Goal: Check status: Check status

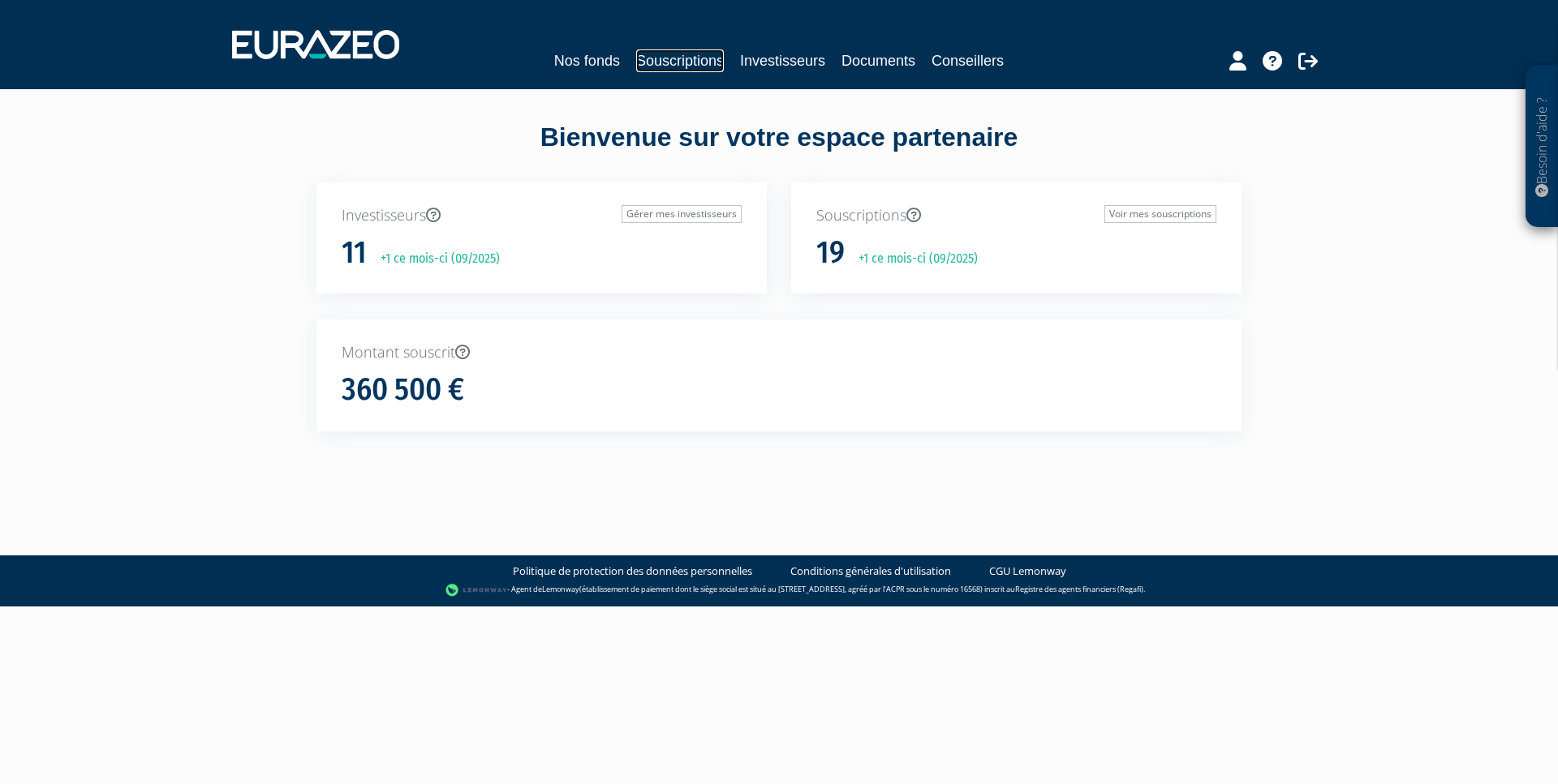
click at [685, 66] on link "Souscriptions" at bounding box center [680, 60] width 87 height 23
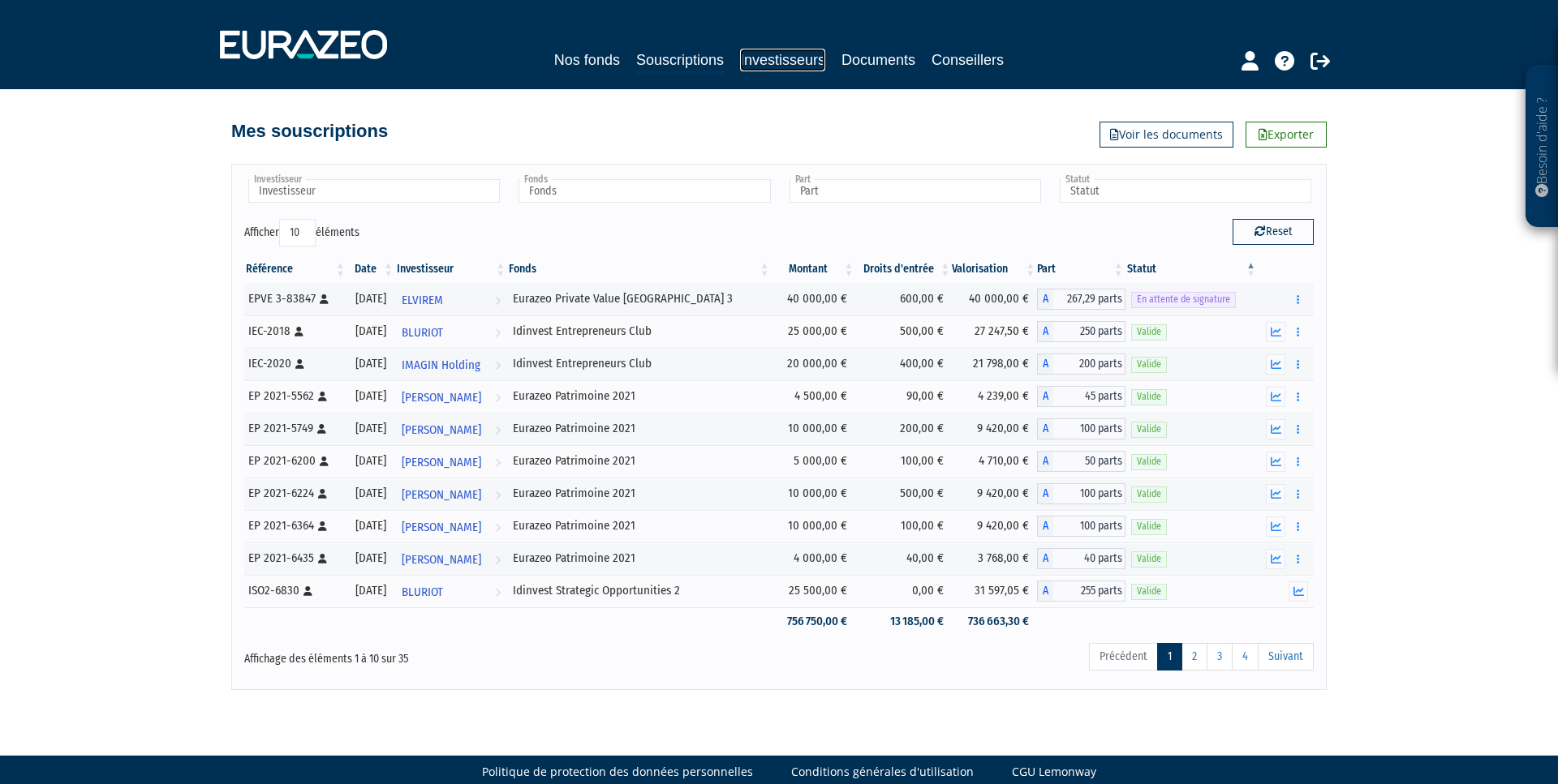
click at [787, 64] on link "Investisseurs" at bounding box center [783, 60] width 85 height 23
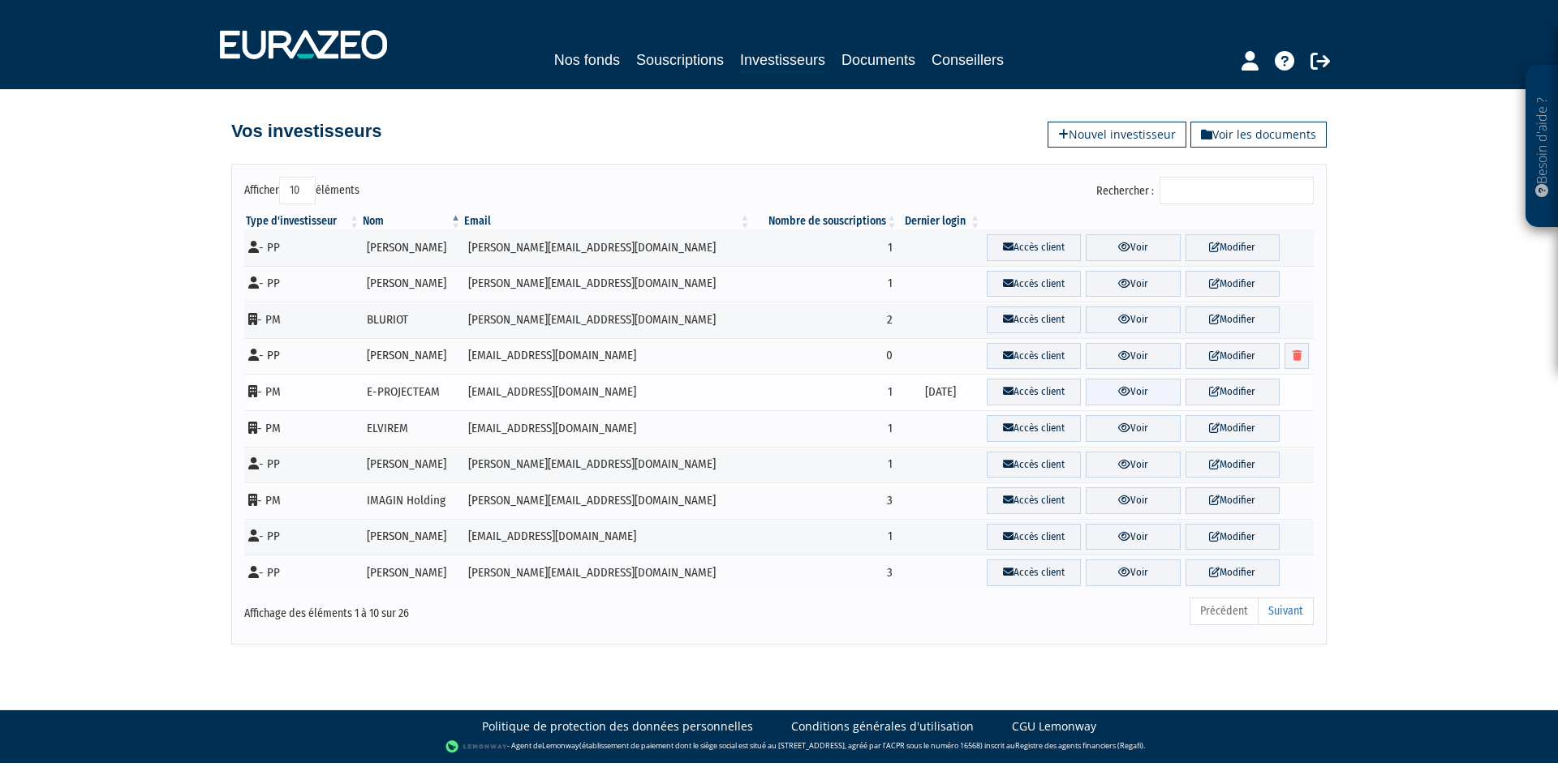
click at [1140, 396] on link "Voir" at bounding box center [1134, 392] width 95 height 26
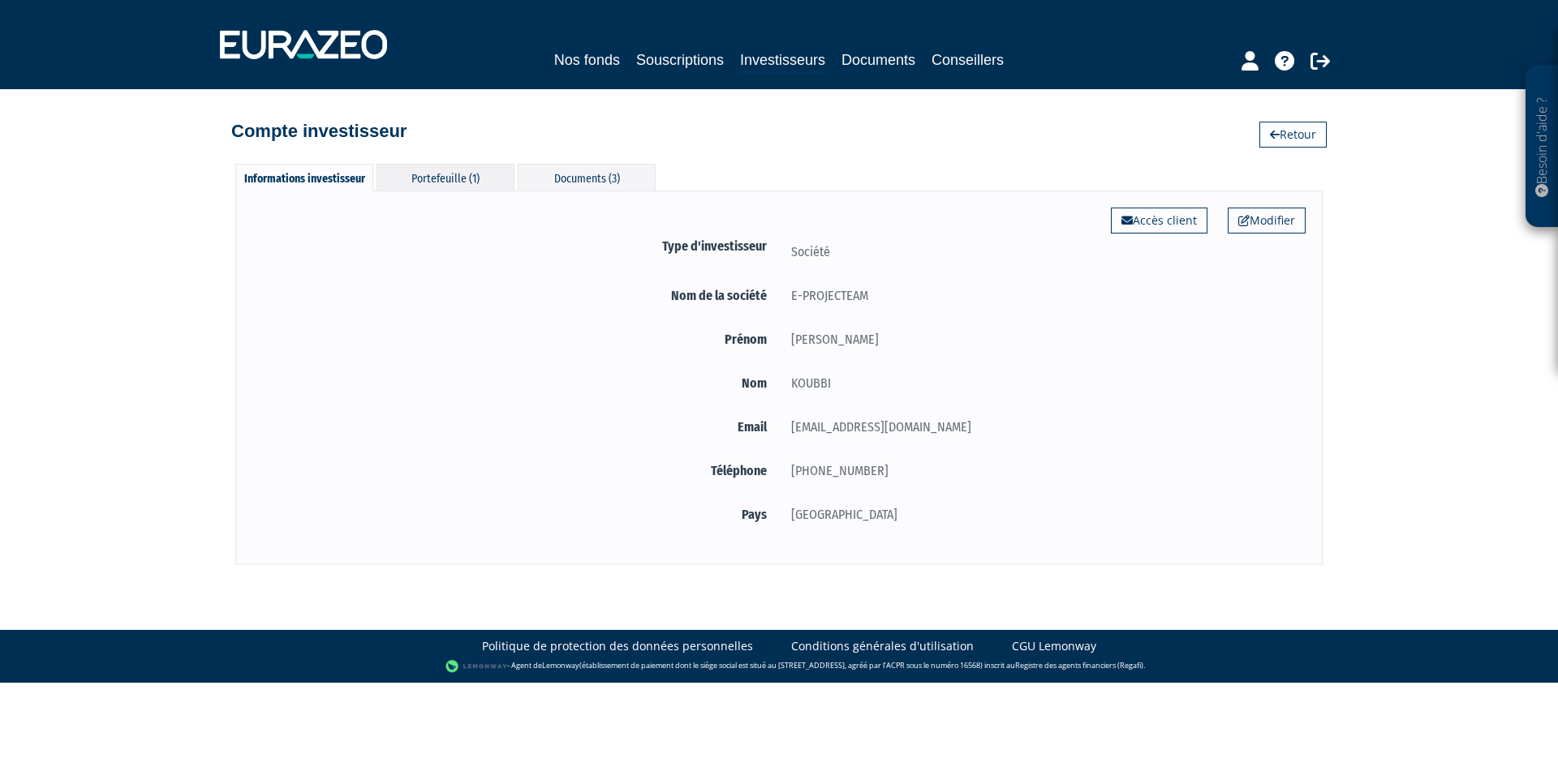
click at [425, 179] on div "Portefeuille (1)" at bounding box center [445, 176] width 138 height 26
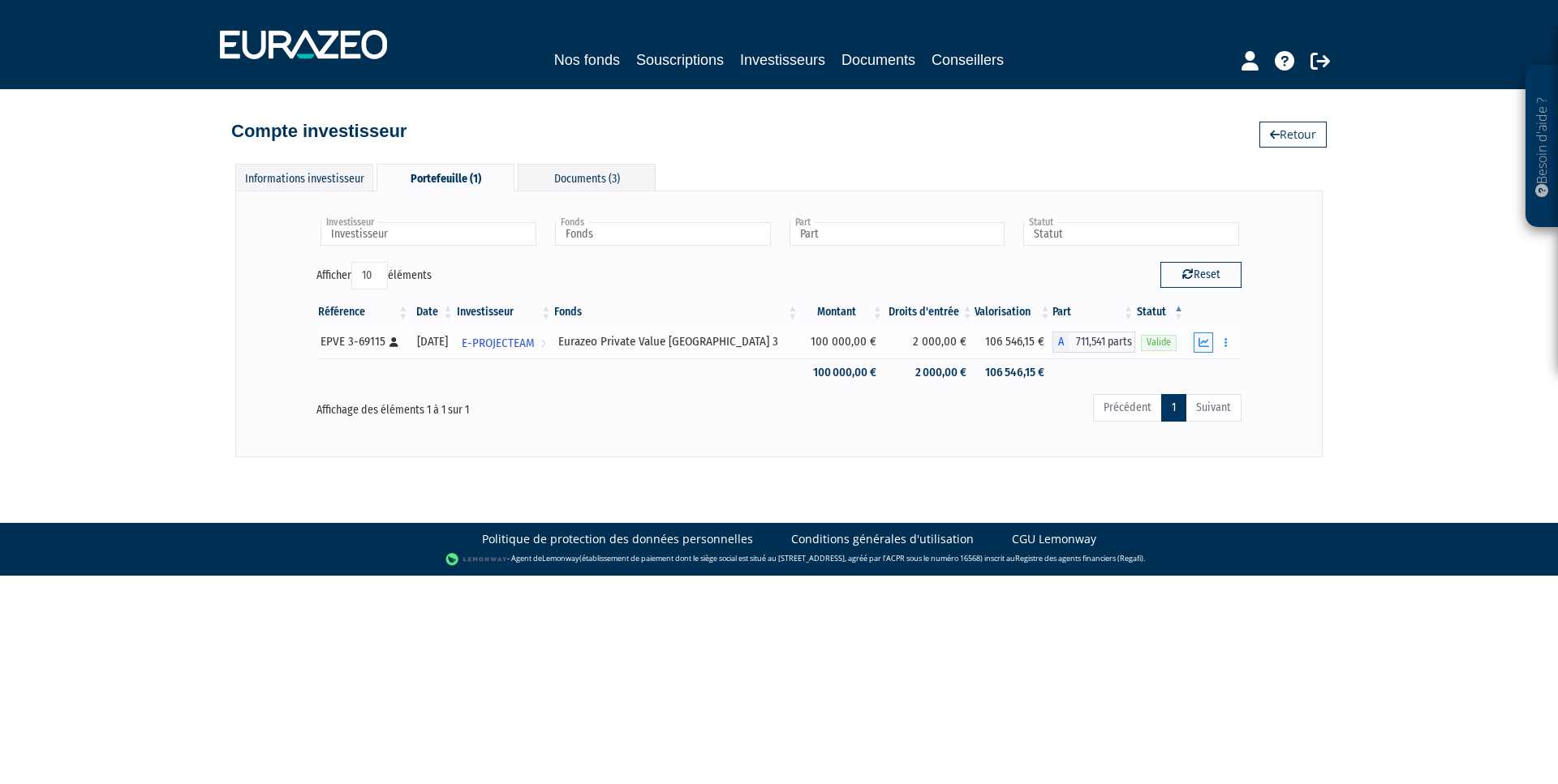
click at [1209, 341] on icon "button" at bounding box center [1204, 342] width 11 height 11
